Goal: Task Accomplishment & Management: Manage account settings

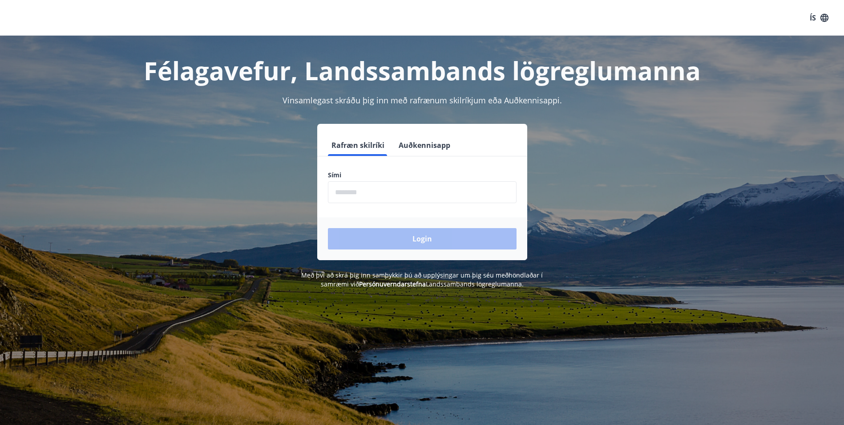
click at [421, 184] on input "phone" at bounding box center [422, 192] width 189 height 22
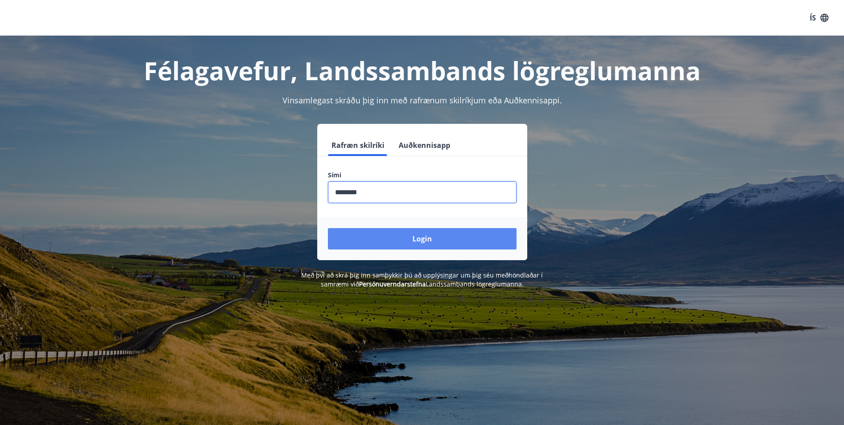
click at [403, 245] on button "Login" at bounding box center [422, 238] width 189 height 21
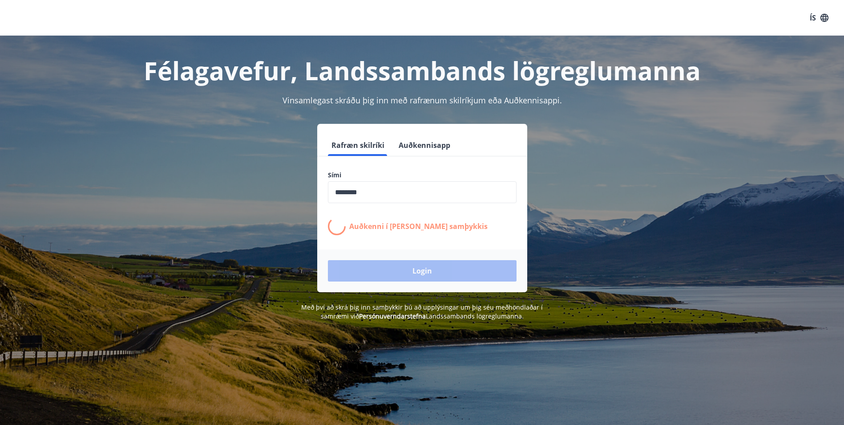
click at [392, 203] on div "Sími ​ Auðkenni í síma bíður samþykkis" at bounding box center [422, 202] width 210 height 65
click at [384, 188] on input "phone" at bounding box center [422, 192] width 189 height 22
type input "********"
click at [418, 275] on div "Login" at bounding box center [422, 270] width 210 height 43
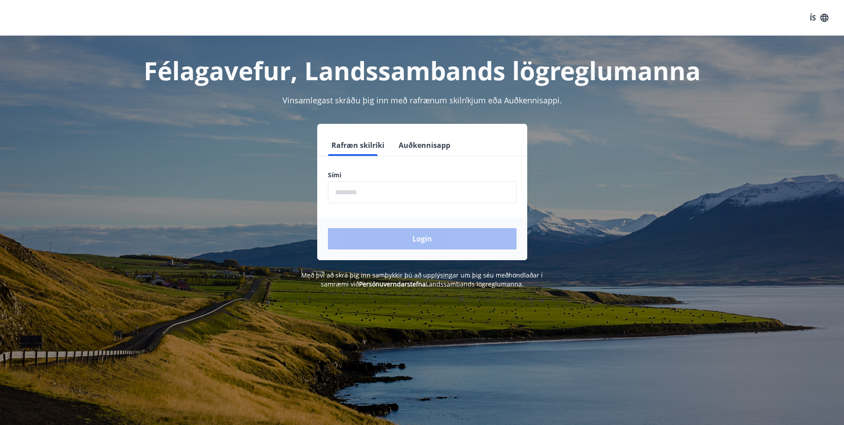
click at [392, 195] on input "phone" at bounding box center [422, 192] width 189 height 22
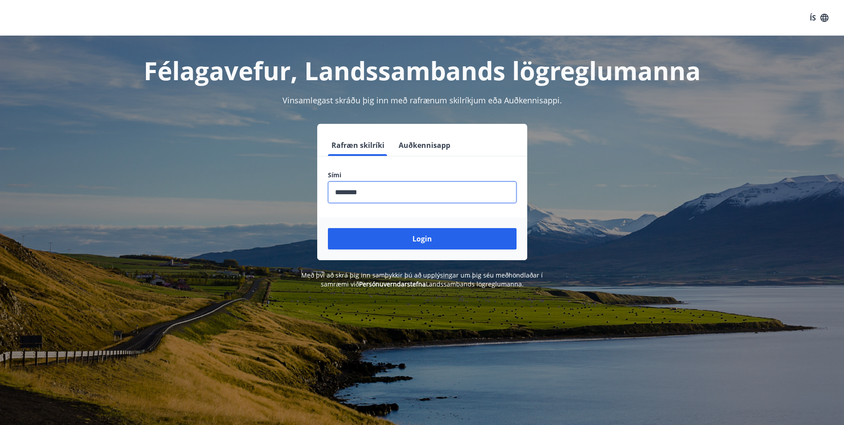
type input "********"
click at [328, 228] on button "Login" at bounding box center [422, 238] width 189 height 21
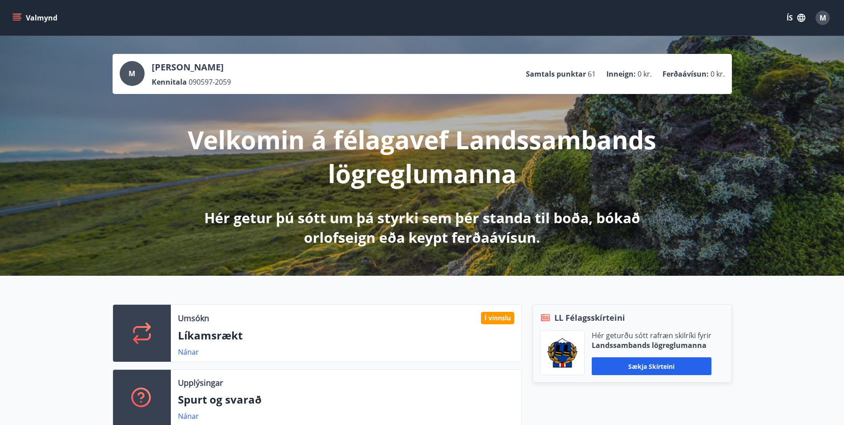
click at [34, 20] on button "Valmynd" at bounding box center [36, 18] width 50 height 16
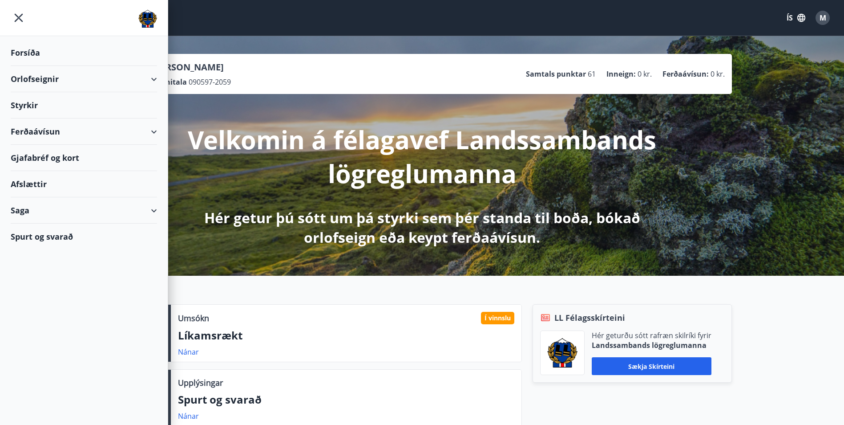
click at [63, 157] on div "Gjafabréf og kort" at bounding box center [84, 158] width 146 height 26
